Goal: Task Accomplishment & Management: Use online tool/utility

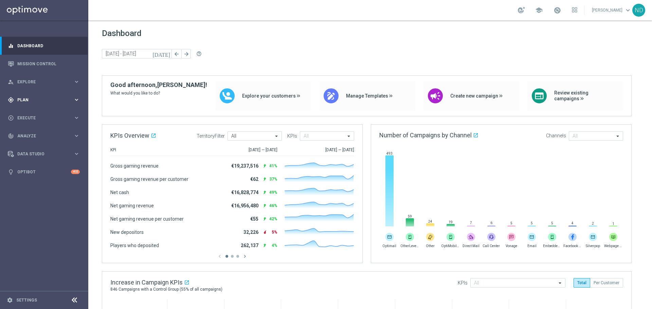
click at [69, 102] on div "gps_fixed Plan" at bounding box center [41, 100] width 66 height 6
click at [30, 156] on link "Streams" at bounding box center [44, 154] width 53 height 5
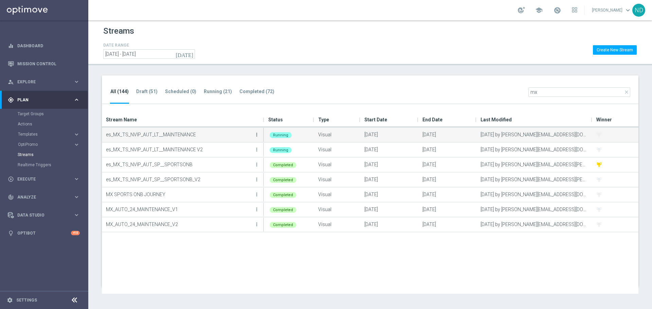
type input "mx"
click at [257, 137] on icon "more_vert" at bounding box center [256, 134] width 5 height 5
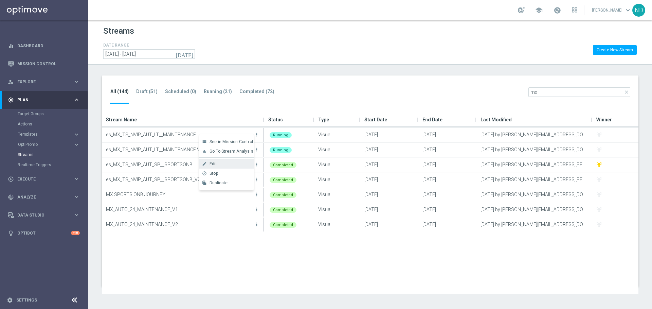
click at [226, 161] on div "create Edit" at bounding box center [226, 164] width 54 height 10
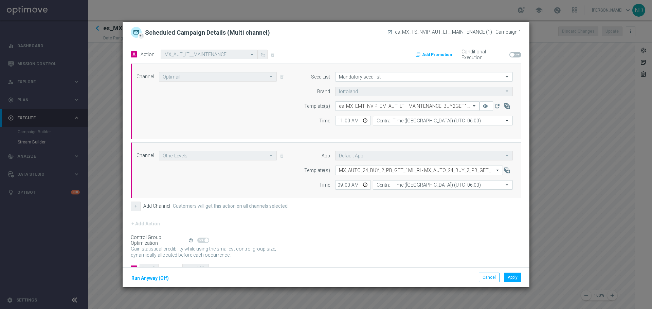
click at [280, 153] on div "Channel OtherLevels OtherLevels arrow_drop_down Drag here to set row groups Dra…" at bounding box center [212, 156] width 161 height 10
click at [280, 155] on div "Channel OtherLevels OtherLevels arrow_drop_down Drag here to set row groups Dra…" at bounding box center [212, 156] width 161 height 10
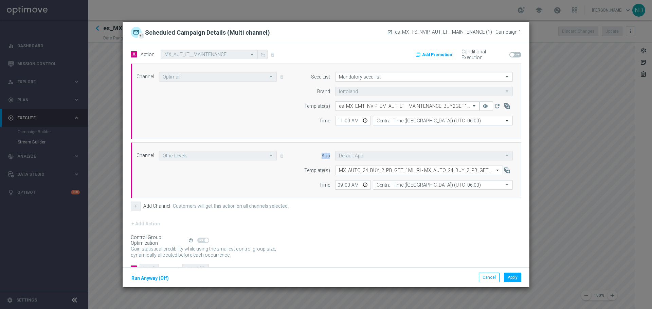
click at [280, 155] on div "Channel OtherLevels OtherLevels arrow_drop_down Drag here to set row groups Dra…" at bounding box center [212, 156] width 161 height 10
